Goal: Information Seeking & Learning: Learn about a topic

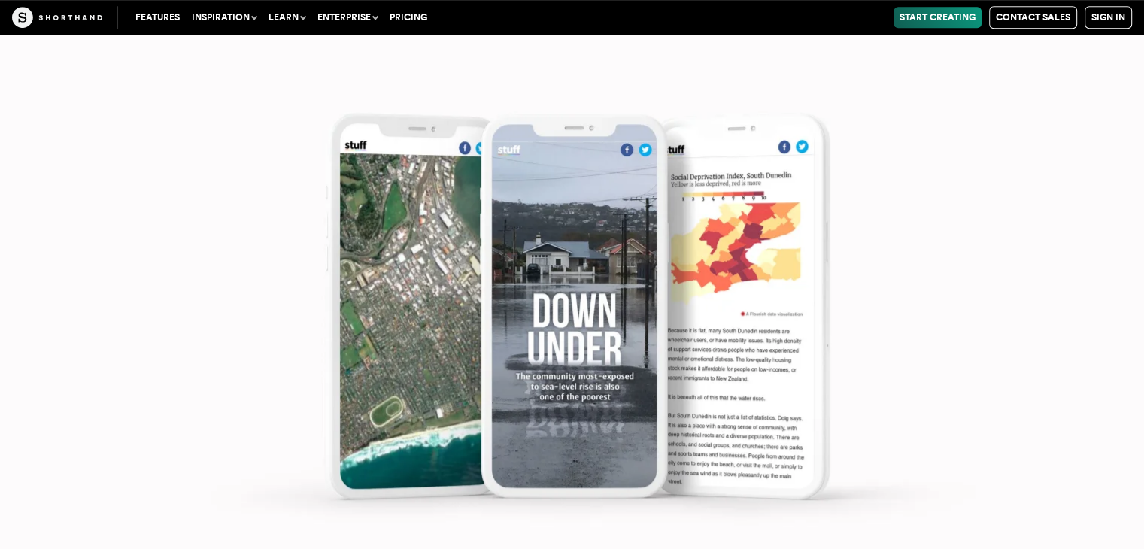
scroll to position [6466, 0]
click at [296, 196] on img at bounding box center [572, 294] width 1144 height 549
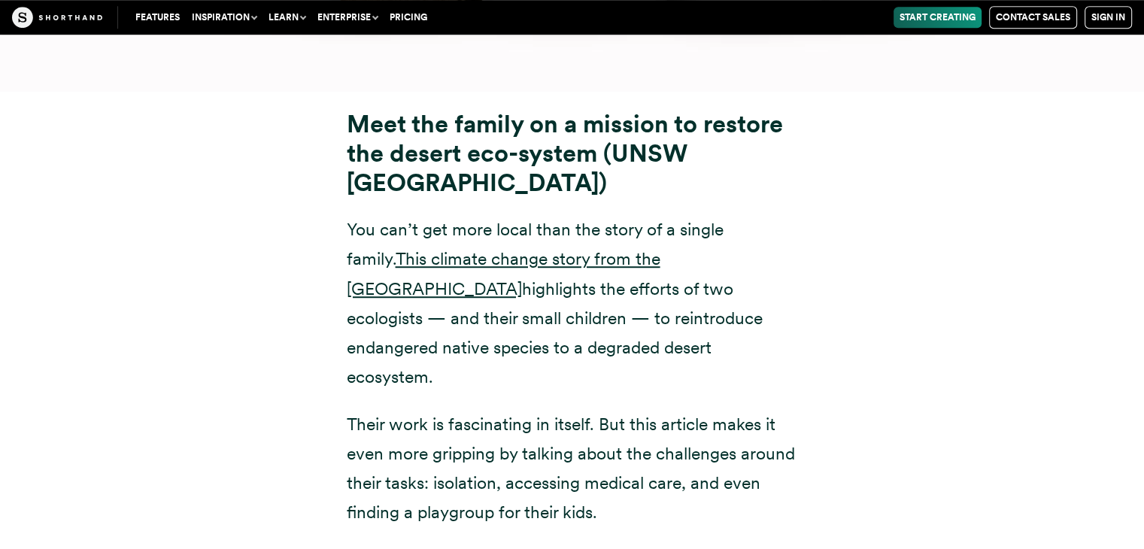
scroll to position [12515, 0]
click at [296, 196] on div "Meet the family on a mission to restore the desert eco-system (UNSW [GEOGRAPHIC…" at bounding box center [572, 370] width 1023 height 559
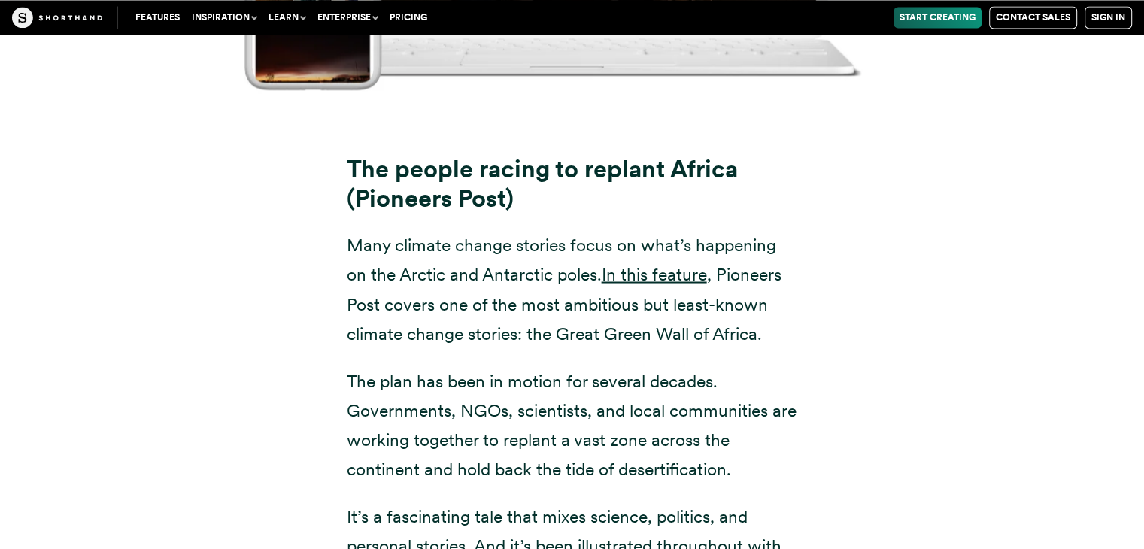
scroll to position [14157, 0]
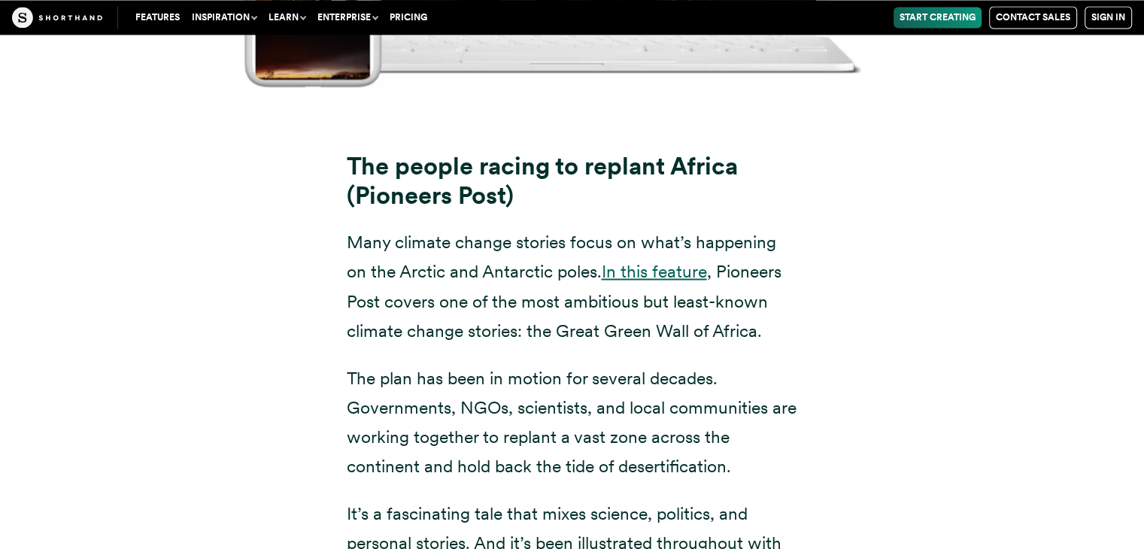
click at [629, 260] on link "In this feature" at bounding box center [654, 270] width 105 height 21
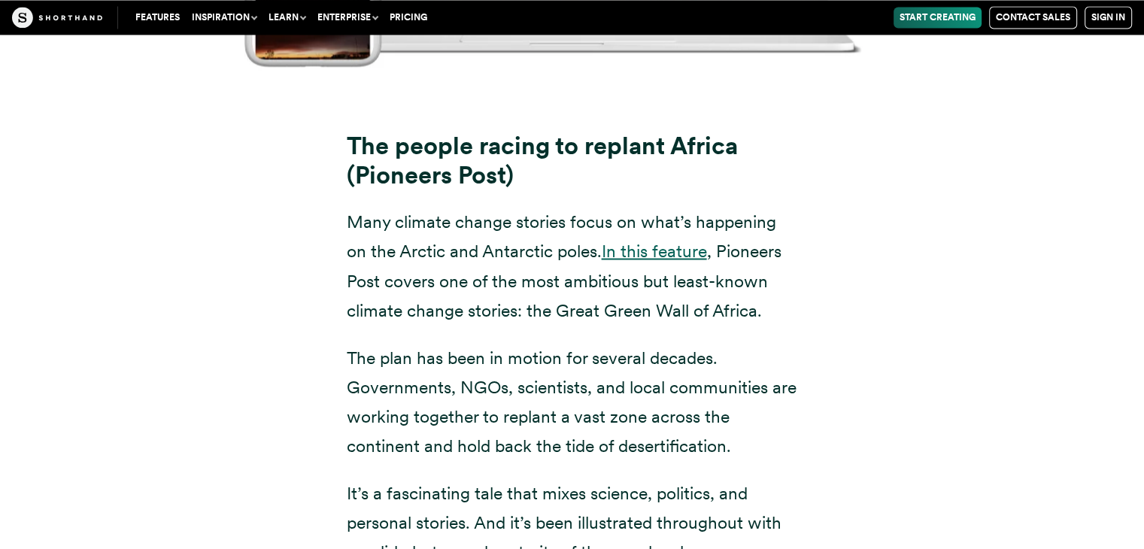
scroll to position [14107, 0]
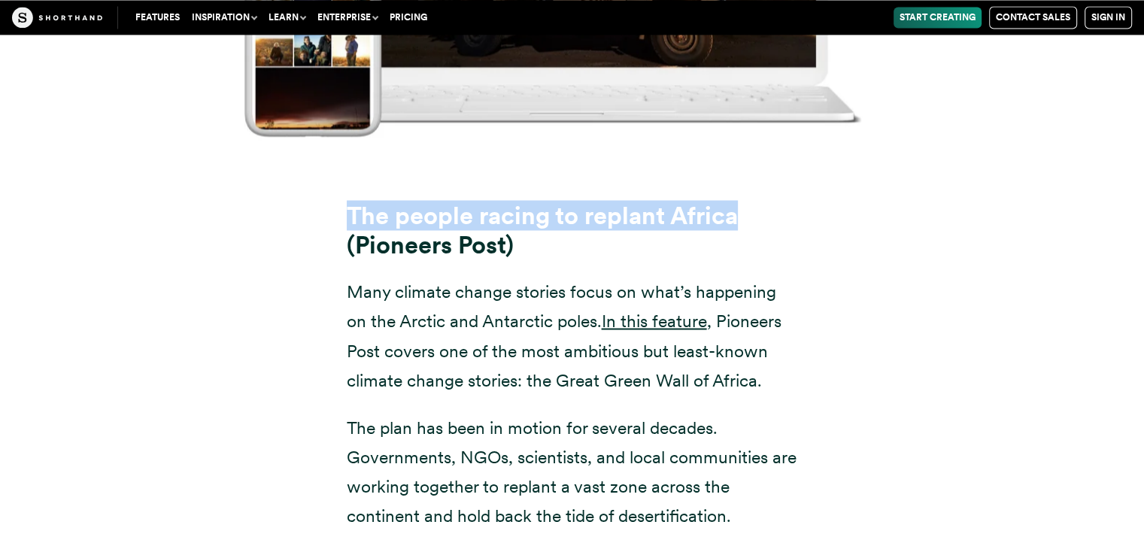
drag, startPoint x: 346, startPoint y: 121, endPoint x: 748, endPoint y: 121, distance: 402.3
click at [748, 201] on h3 "The people racing to replant Africa (Pioneers Post)" at bounding box center [572, 230] width 451 height 58
copy strong "The people racing to replant Africa"
click at [748, 201] on h3 "The people racing to replant Africa (Pioneers Post)" at bounding box center [572, 230] width 451 height 58
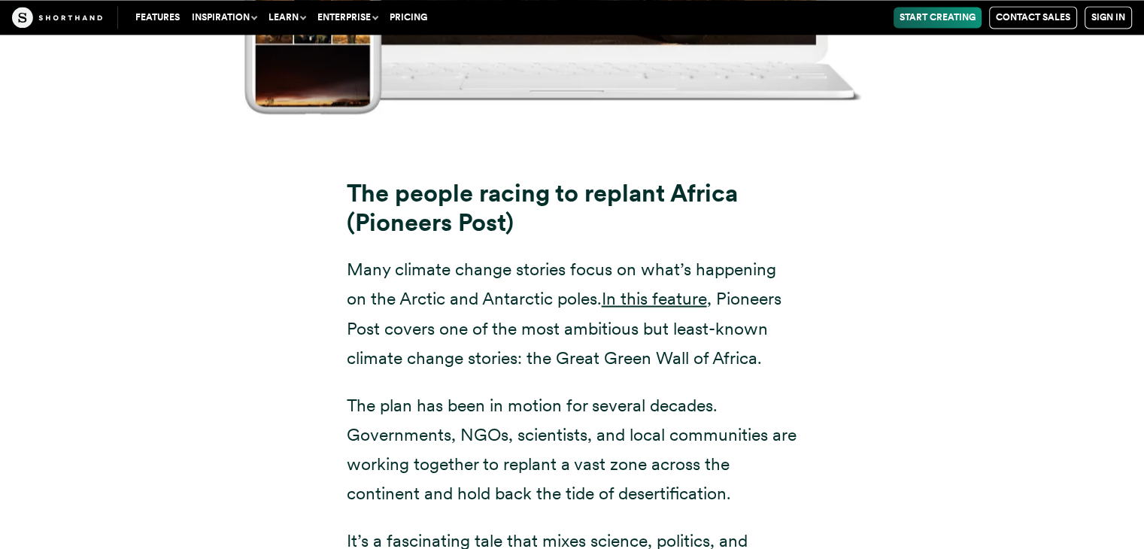
scroll to position [14132, 0]
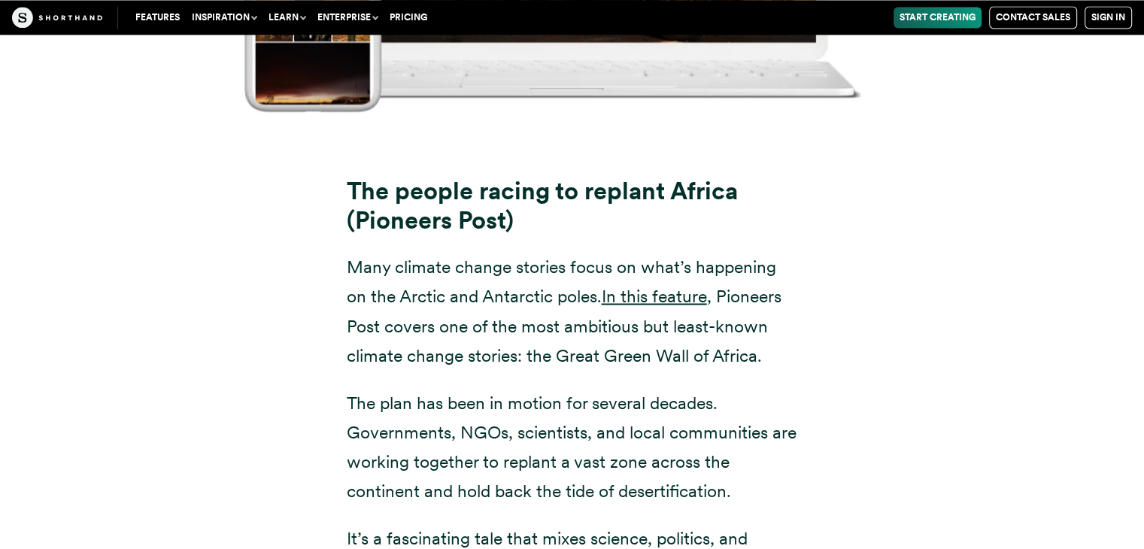
click at [526, 260] on p "Many climate change stories focus on what’s happening on the Arctic and Antarct…" at bounding box center [572, 310] width 451 height 117
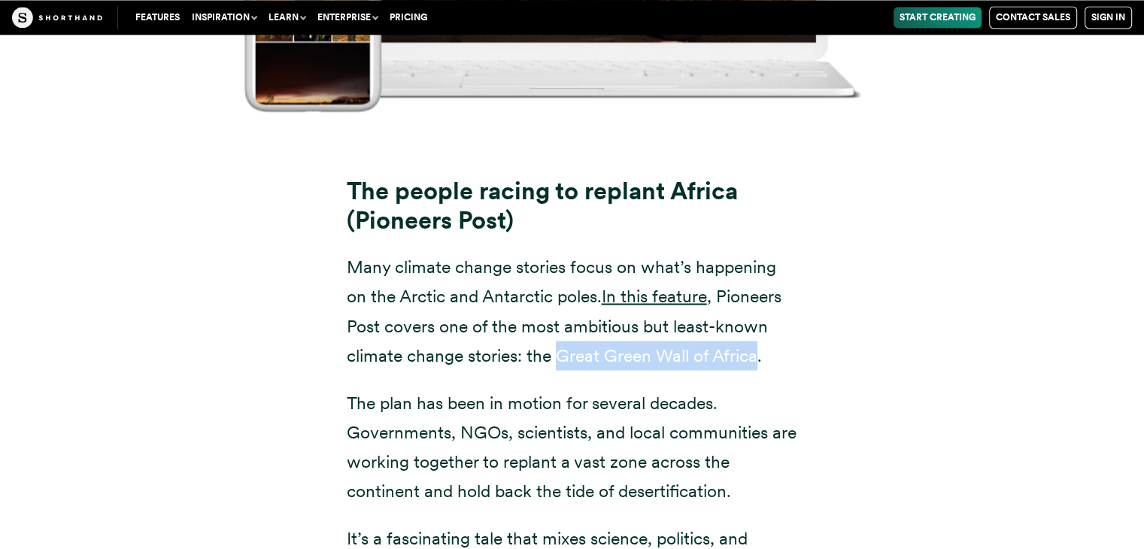
drag, startPoint x: 558, startPoint y: 261, endPoint x: 758, endPoint y: 256, distance: 200.1
click at [758, 256] on p "Many climate change stories focus on what’s happening on the Arctic and Antarct…" at bounding box center [572, 310] width 451 height 117
copy p "Great Green Wall of [GEOGRAPHIC_DATA]"
click at [758, 256] on p "Many climate change stories focus on what’s happening on the Arctic and Antarct…" at bounding box center [572, 310] width 451 height 117
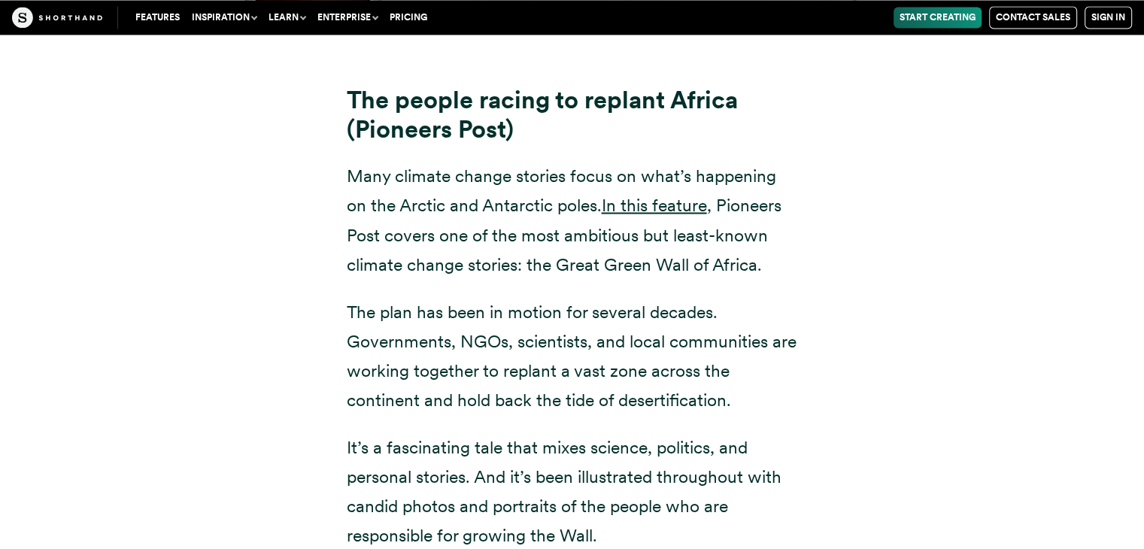
scroll to position [14225, 0]
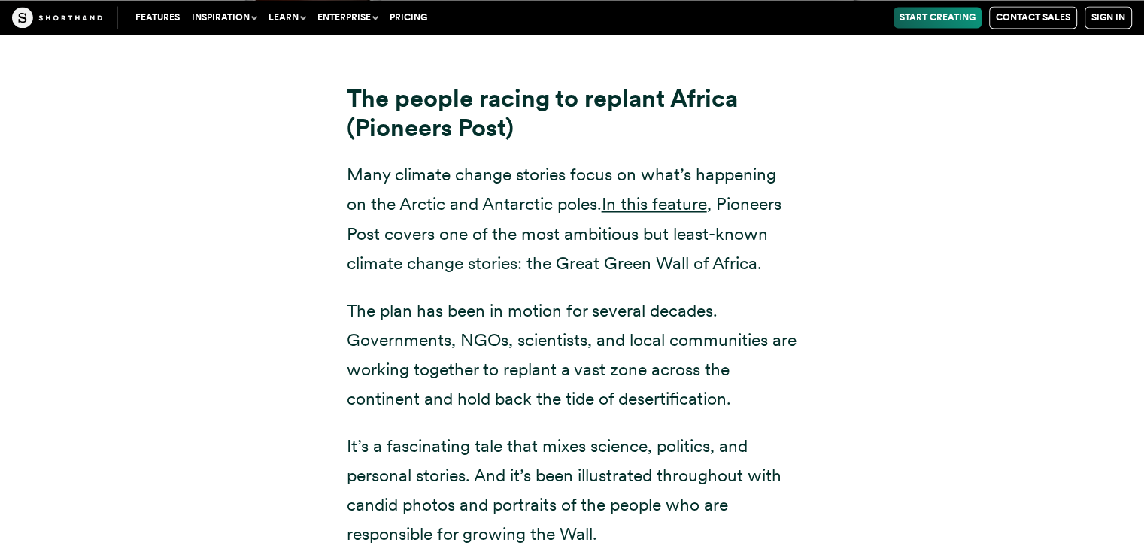
click at [485, 296] on p "The plan has been in motion for several decades. Governments, NGOs, scientists,…" at bounding box center [572, 354] width 451 height 117
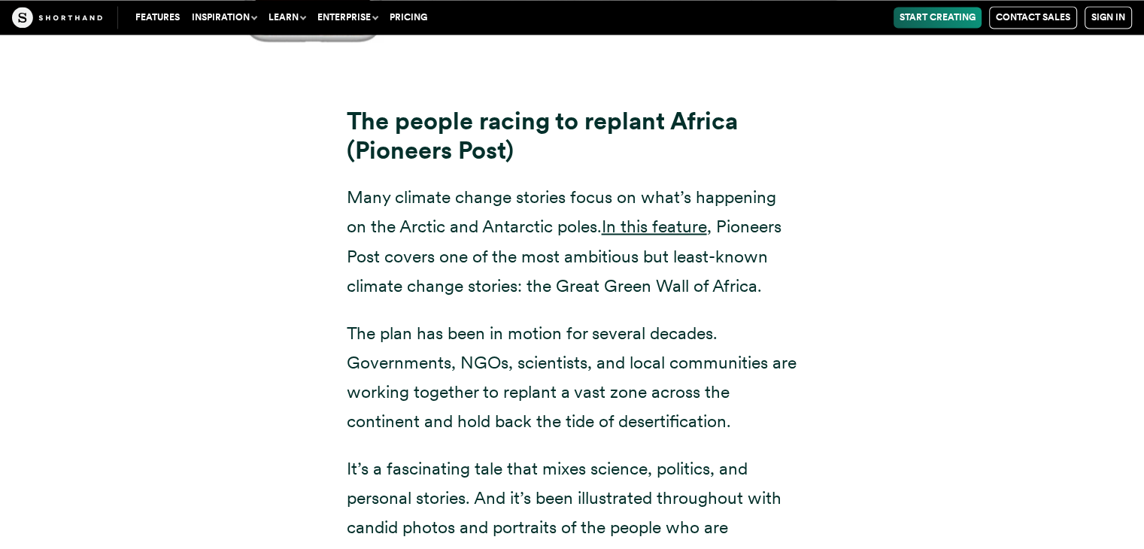
scroll to position [14201, 0]
click at [437, 319] on p "The plan has been in motion for several decades. Governments, NGOs, scientists,…" at bounding box center [572, 377] width 451 height 117
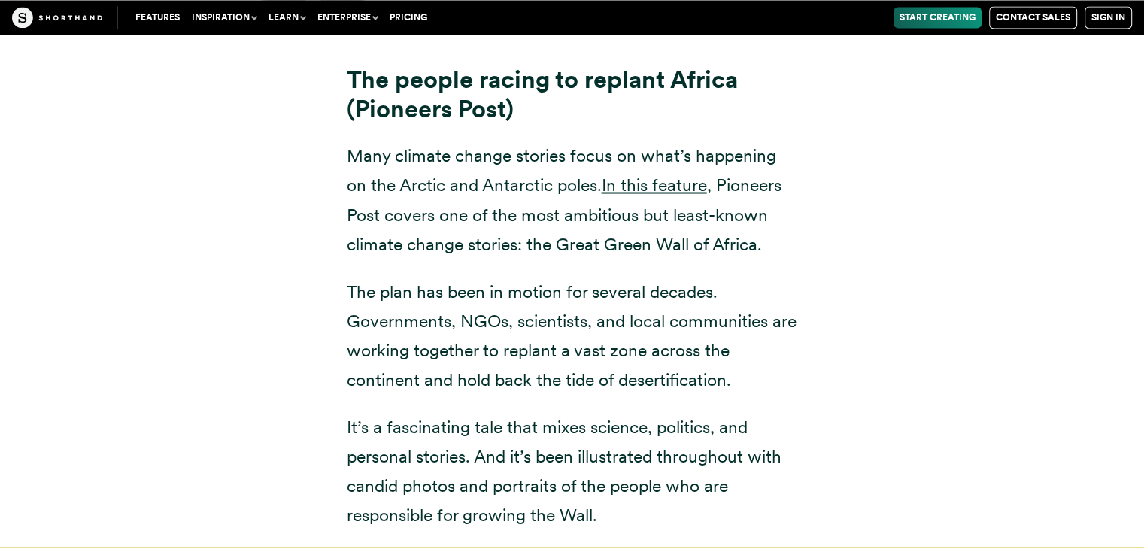
scroll to position [14246, 0]
